Goal: Find specific page/section: Find specific page/section

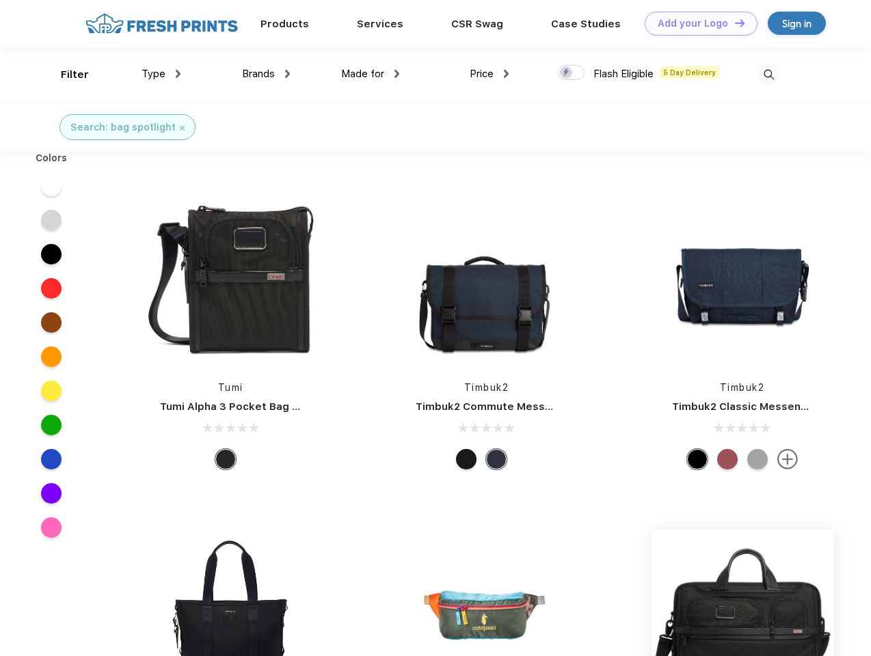
scroll to position [1, 0]
click at [696, 23] on link "Add your Logo Design Tool" at bounding box center [700, 24] width 113 height 24
click at [0, 0] on div "Design Tool" at bounding box center [0, 0] width 0 height 0
click at [733, 23] on link "Add your Logo Design Tool" at bounding box center [700, 24] width 113 height 24
click at [66, 74] on div "Filter" at bounding box center [75, 75] width 28 height 16
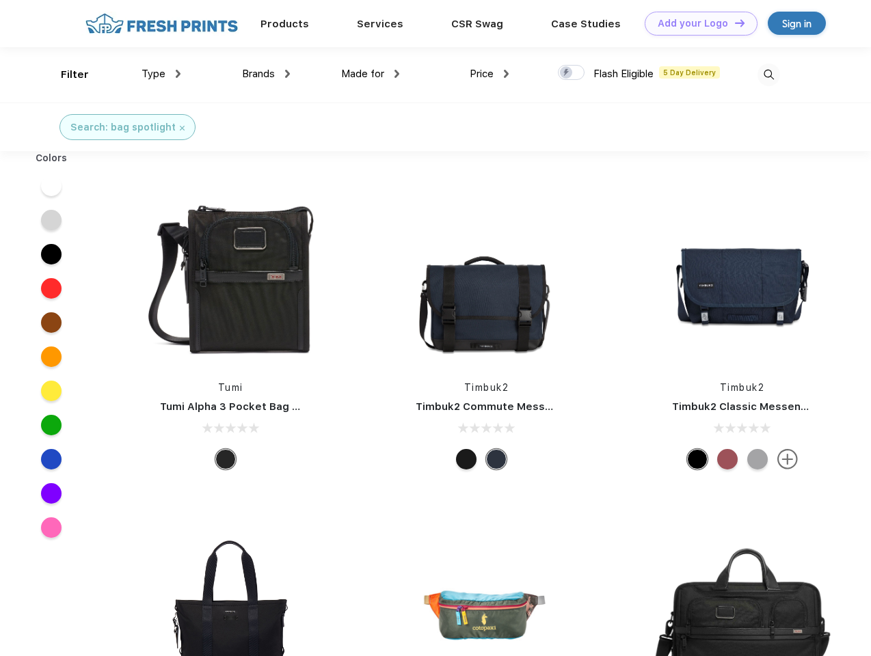
click at [161, 74] on span "Type" at bounding box center [153, 74] width 24 height 12
click at [266, 74] on span "Brands" at bounding box center [258, 74] width 33 height 12
click at [370, 74] on span "Made for" at bounding box center [362, 74] width 43 height 12
click at [489, 74] on span "Price" at bounding box center [481, 74] width 24 height 12
click at [571, 73] on div at bounding box center [571, 72] width 27 height 15
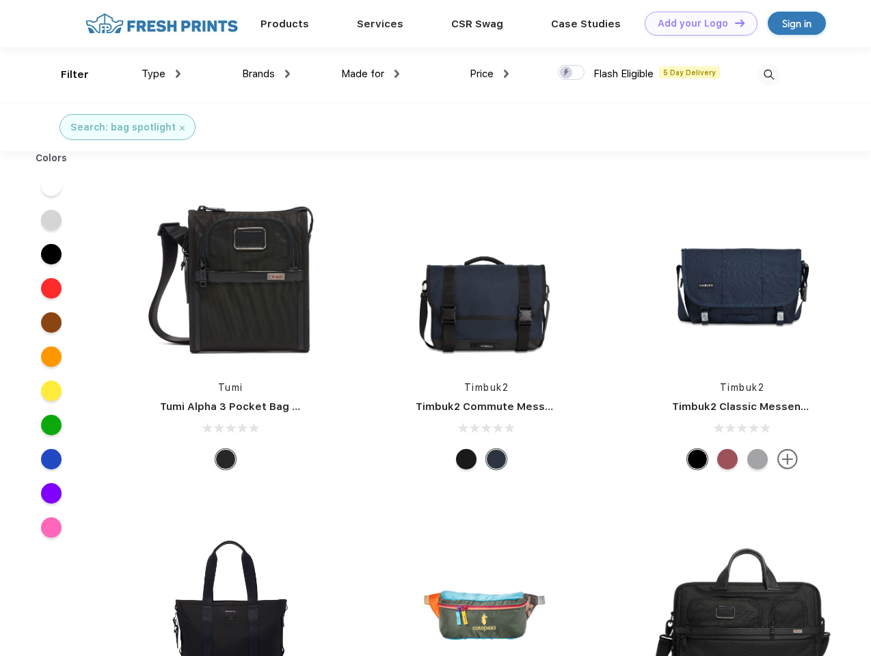
click at [566, 73] on input "checkbox" at bounding box center [562, 68] width 9 height 9
click at [768, 74] on img at bounding box center [768, 75] width 23 height 23
